Goal: Transaction & Acquisition: Subscribe to service/newsletter

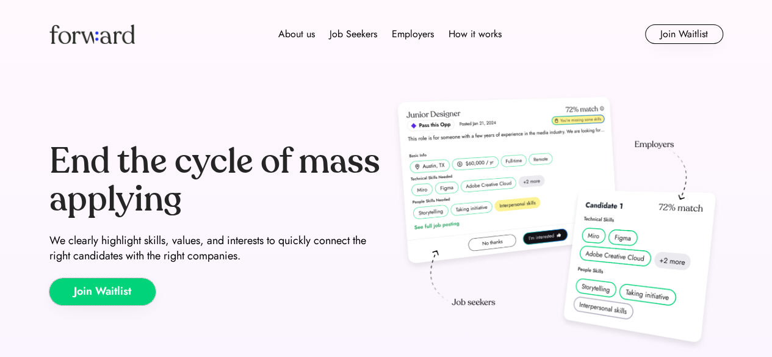
click at [137, 298] on button "Join Waitlist" at bounding box center [102, 291] width 106 height 27
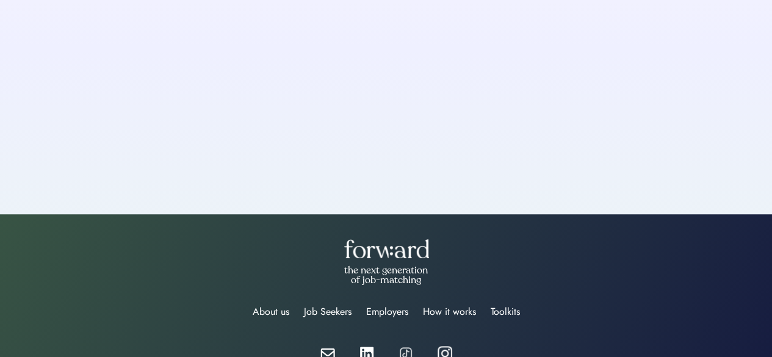
scroll to position [162, 0]
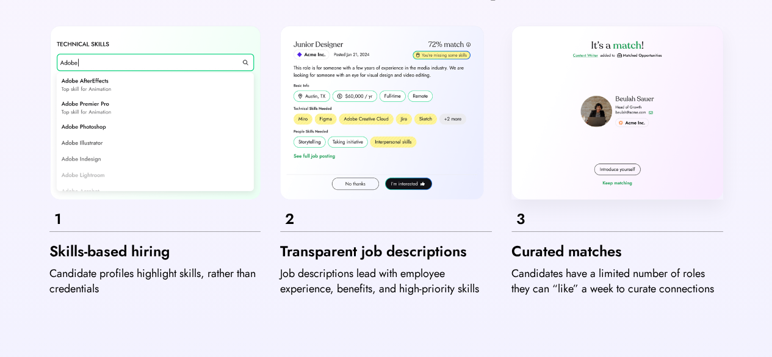
scroll to position [651, 0]
